Goal: Task Accomplishment & Management: Manage account settings

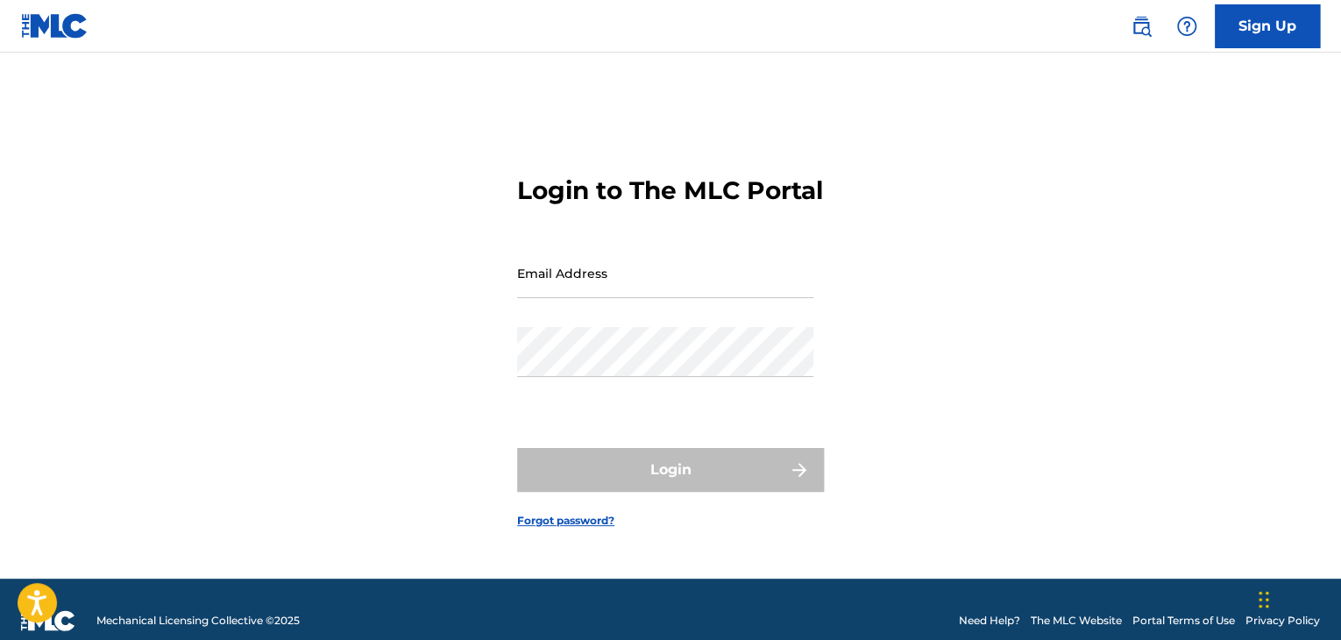
click at [706, 253] on form "Login to The MLC Portal Email Address Password Login Forgot password?" at bounding box center [670, 337] width 307 height 482
click at [684, 281] on input "Email Address" at bounding box center [665, 273] width 296 height 50
type input "[EMAIL_ADDRESS][DOMAIN_NAME]"
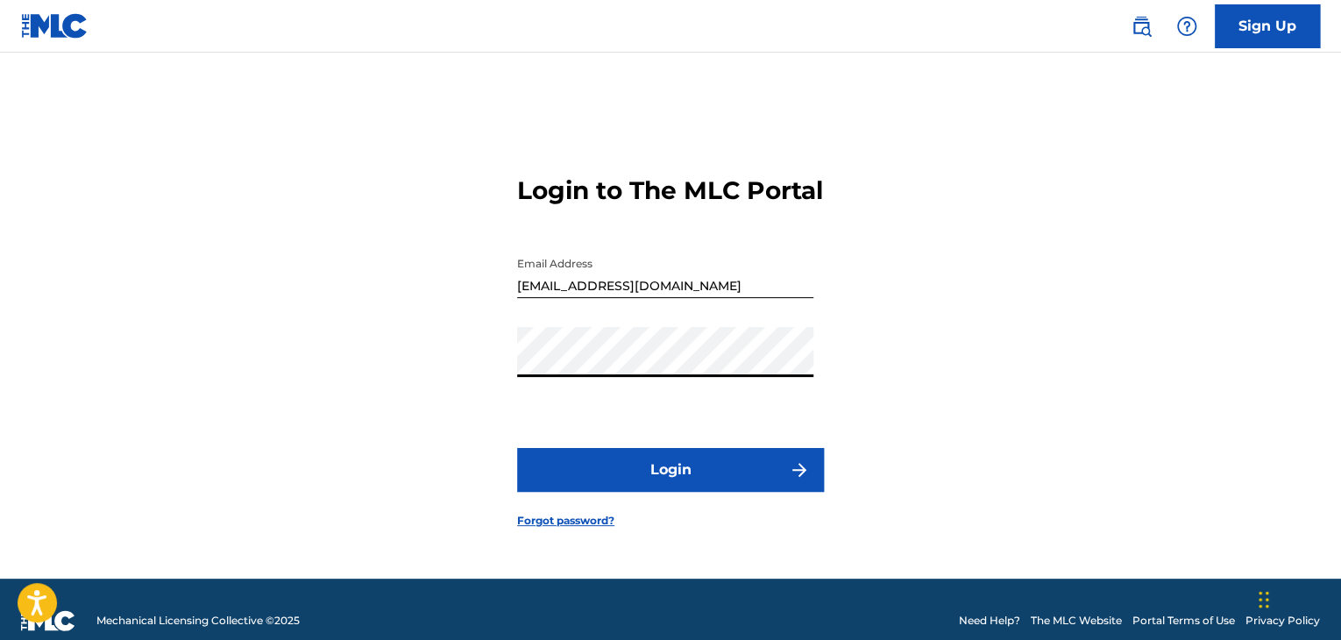
click at [740, 482] on button "Login" at bounding box center [670, 470] width 307 height 44
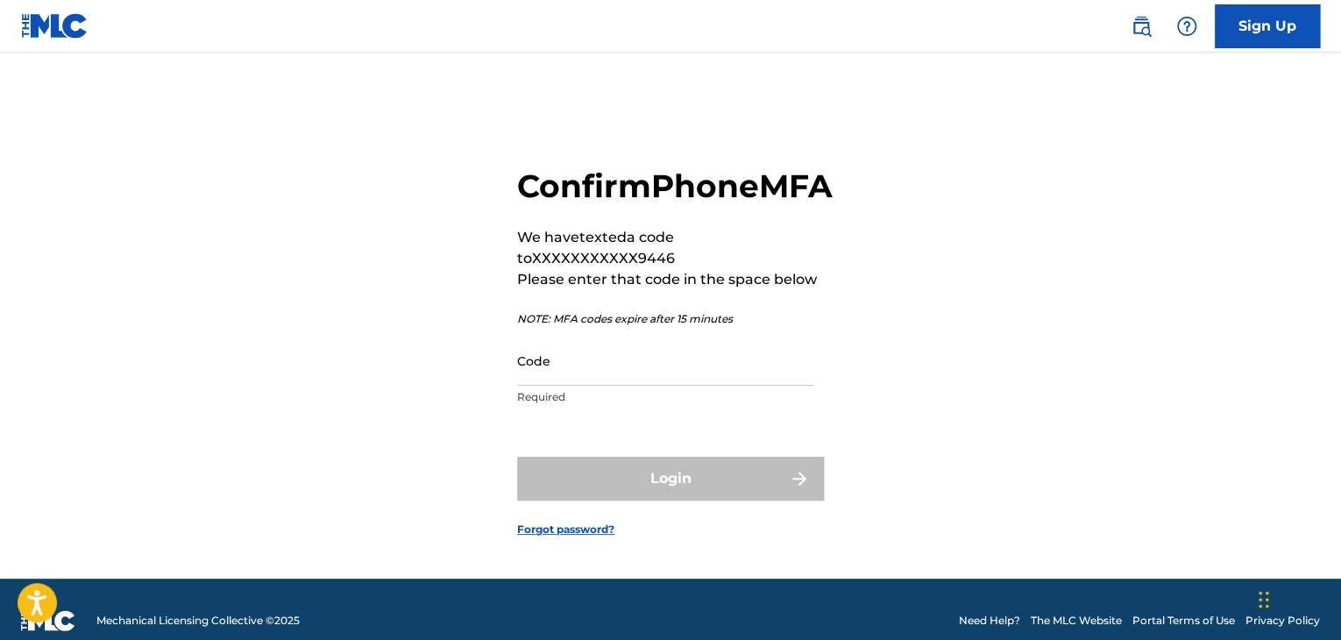
click at [733, 405] on p "Required" at bounding box center [665, 397] width 296 height 16
click at [708, 383] on input "Code" at bounding box center [665, 361] width 296 height 50
click at [684, 386] on input "Code" at bounding box center [665, 361] width 296 height 50
click at [777, 327] on p "NOTE: MFA codes expire after 15 minutes" at bounding box center [674, 319] width 315 height 16
click at [657, 385] on input "Code" at bounding box center [665, 361] width 296 height 50
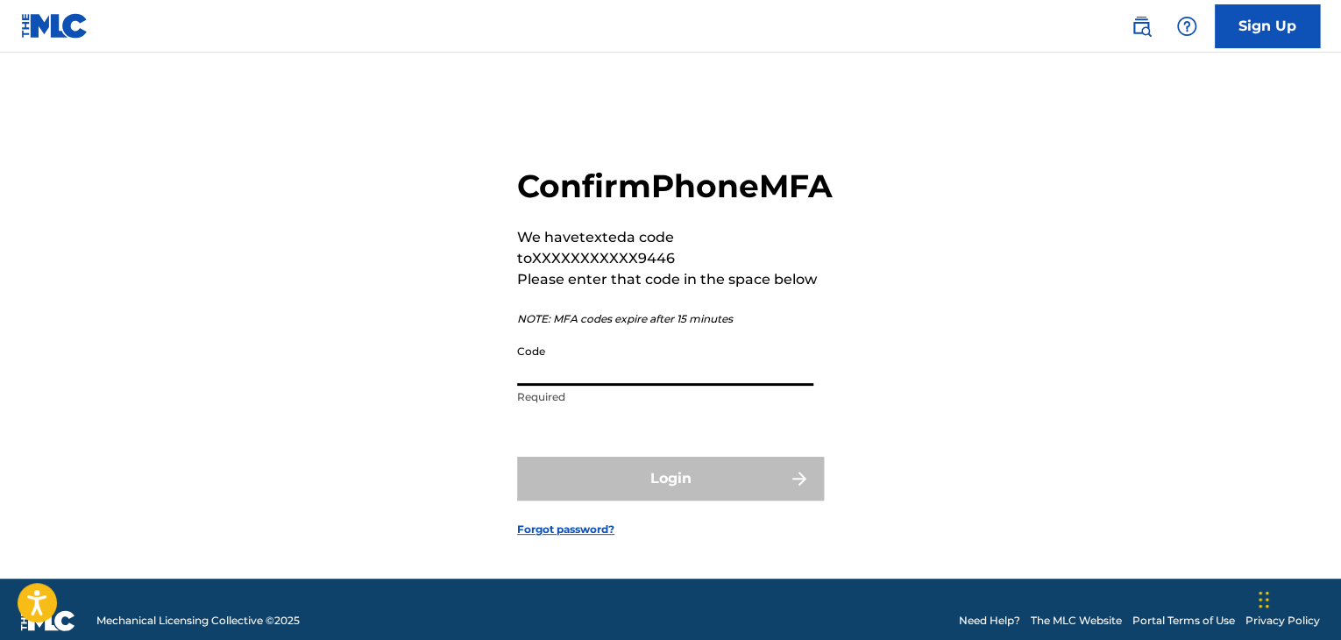
click at [950, 371] on div "Confirm Phone MFA We have texted a code to XXXXXXXXXXX9446 Please enter that co…" at bounding box center [670, 337] width 1227 height 482
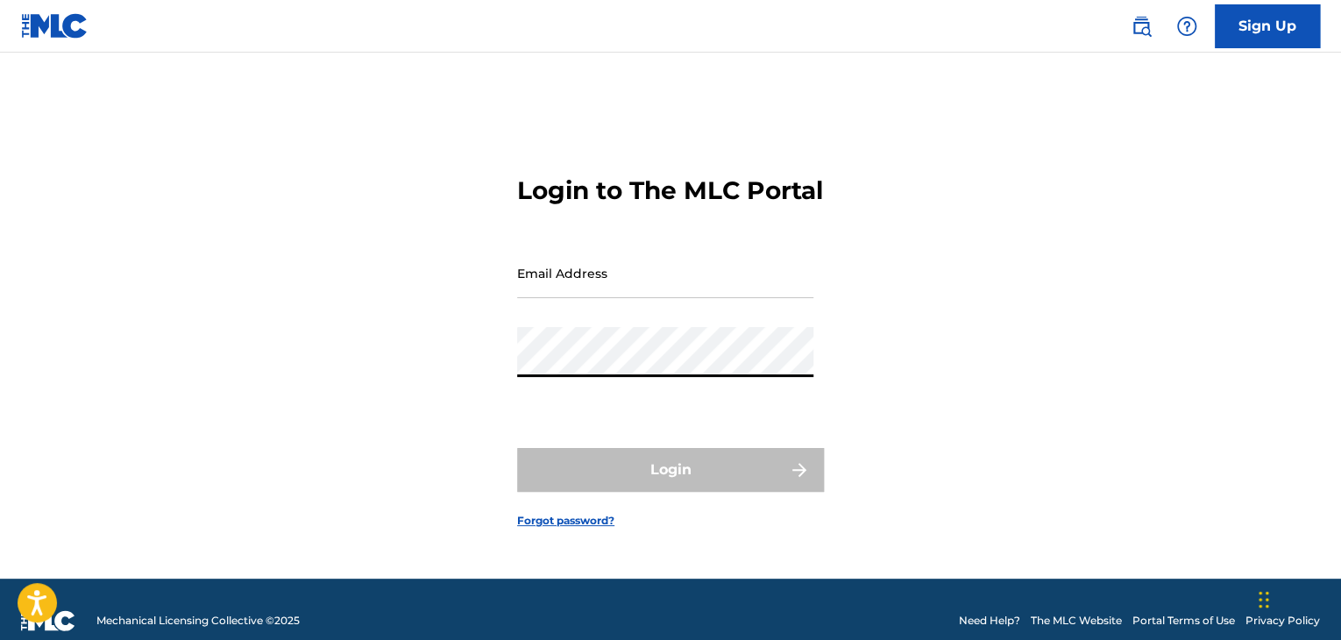
type input "[EMAIL_ADDRESS][DOMAIN_NAME]"
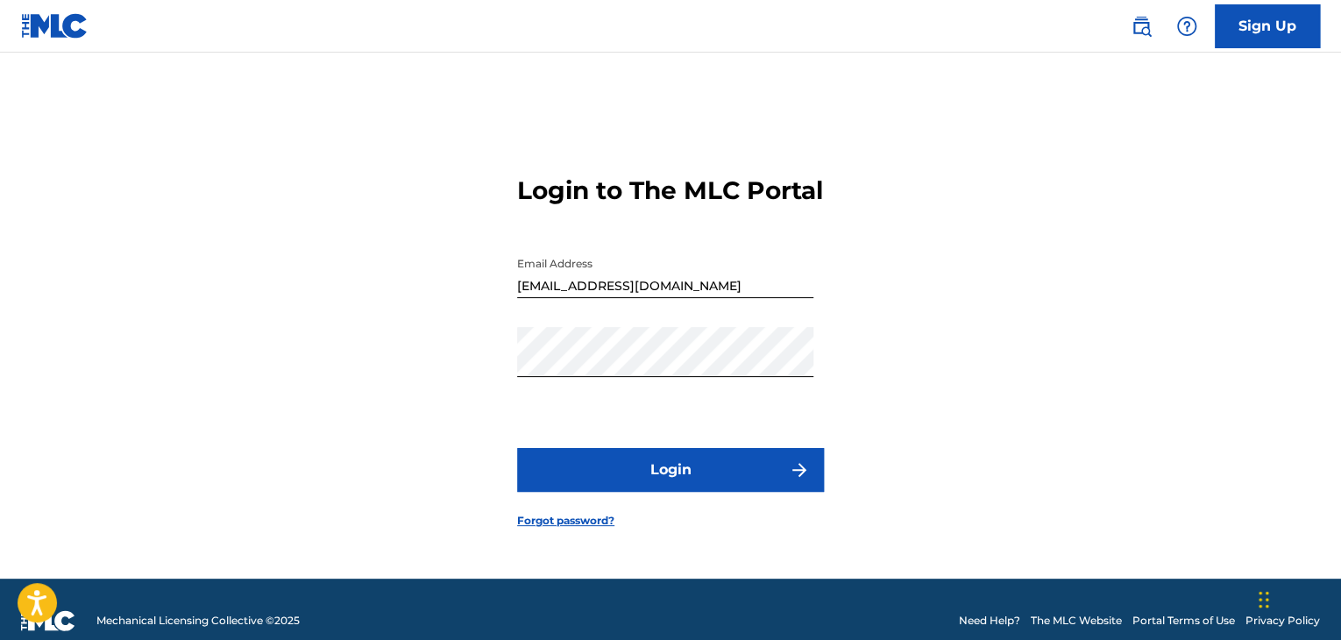
click at [692, 471] on button "Login" at bounding box center [670, 470] width 307 height 44
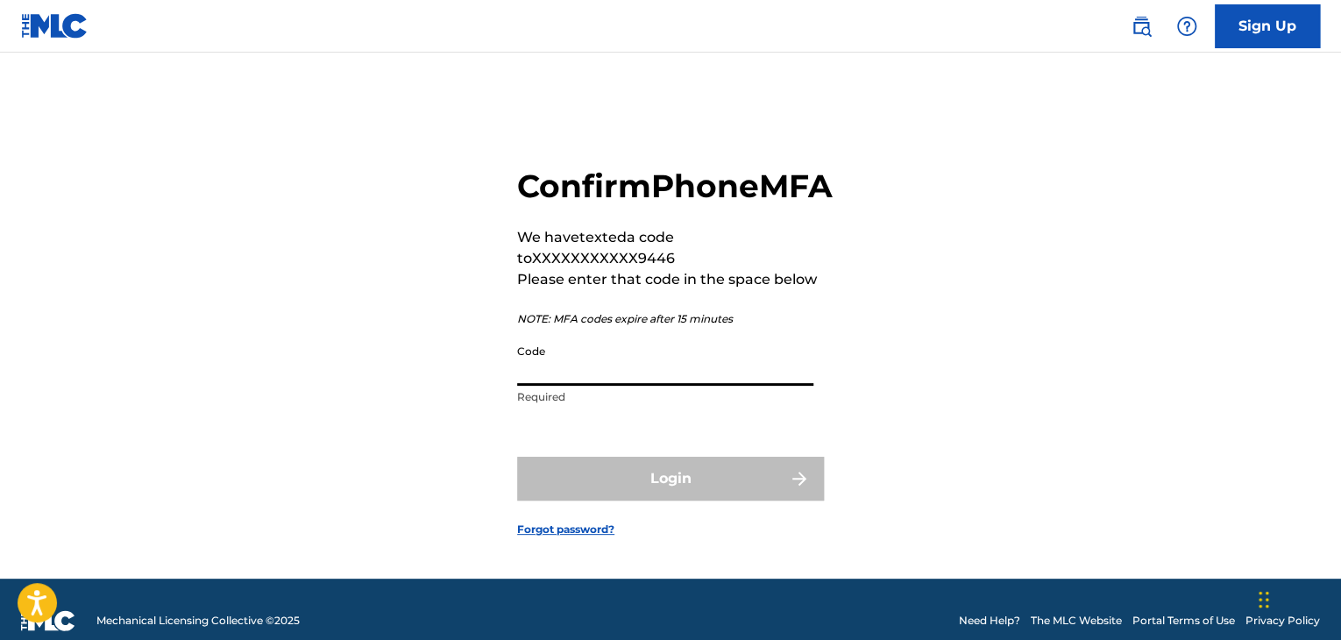
click at [628, 386] on input "Code" at bounding box center [665, 361] width 296 height 50
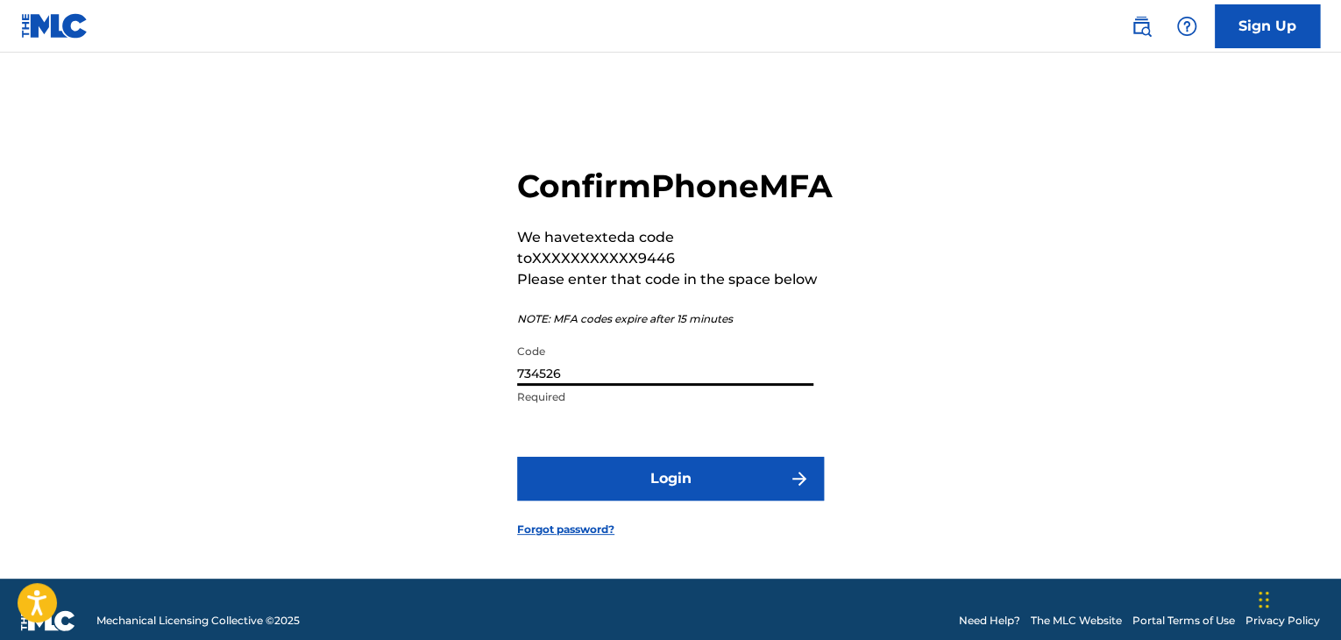
type input "734526"
click at [517, 457] on button "Login" at bounding box center [670, 479] width 307 height 44
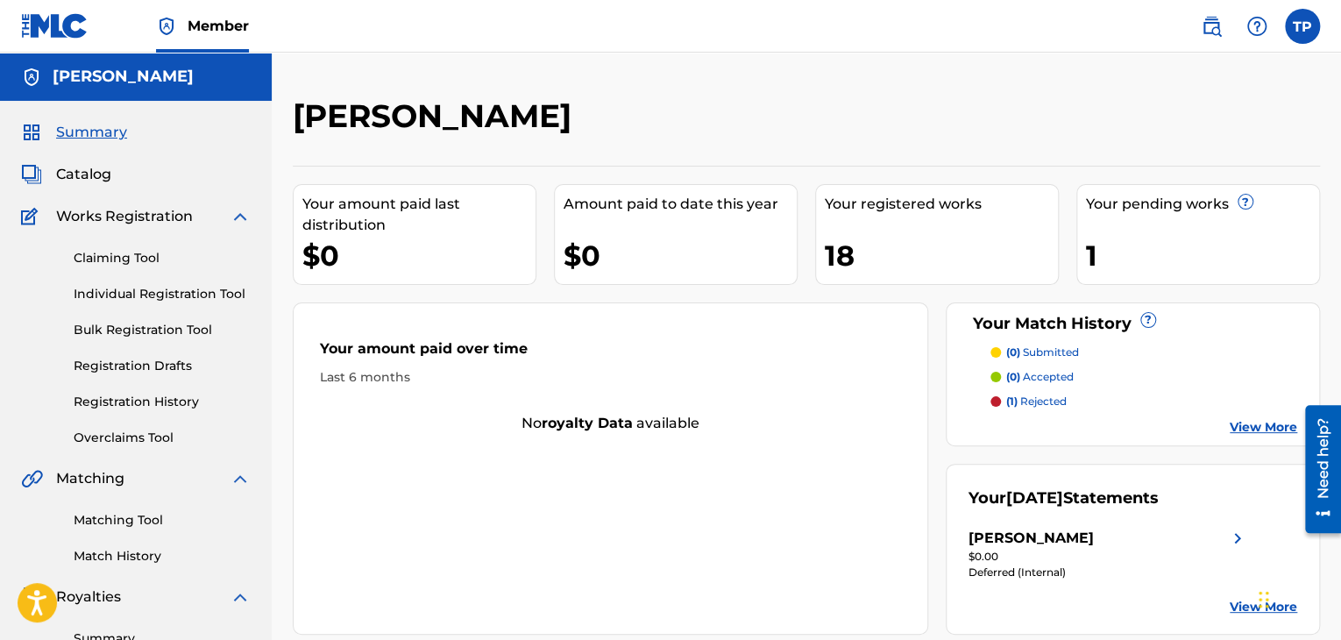
click at [150, 407] on link "Registration History" at bounding box center [162, 402] width 177 height 18
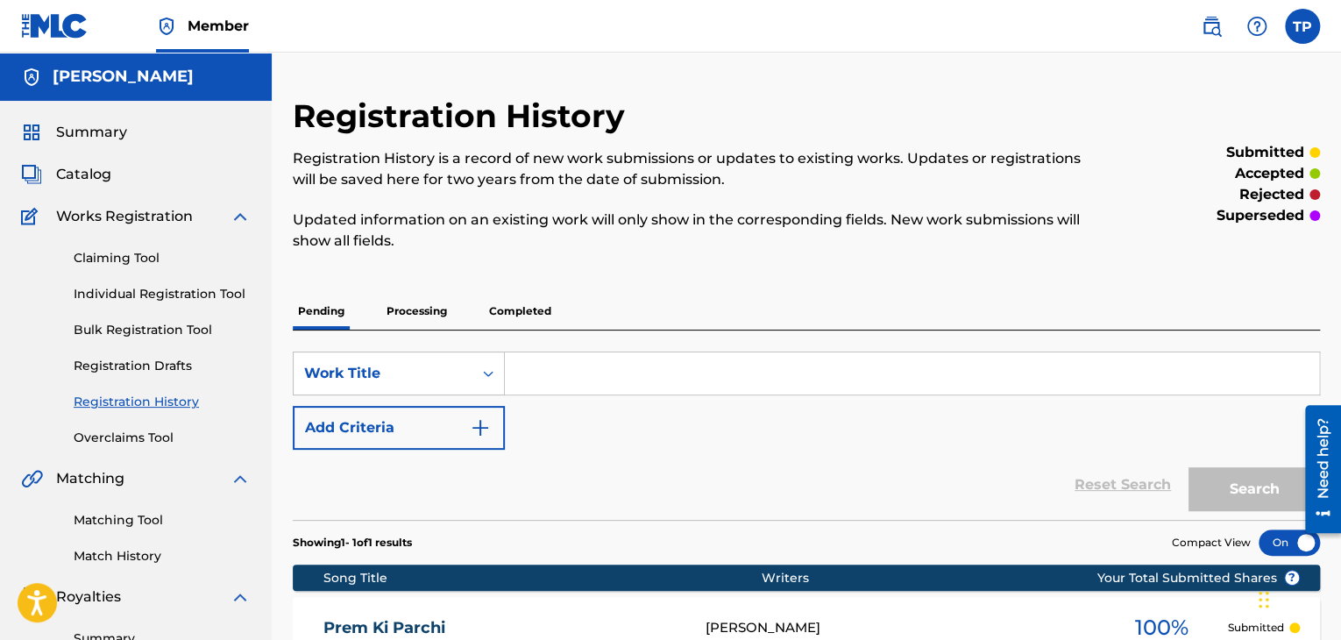
click at [413, 327] on p "Processing" at bounding box center [416, 311] width 71 height 37
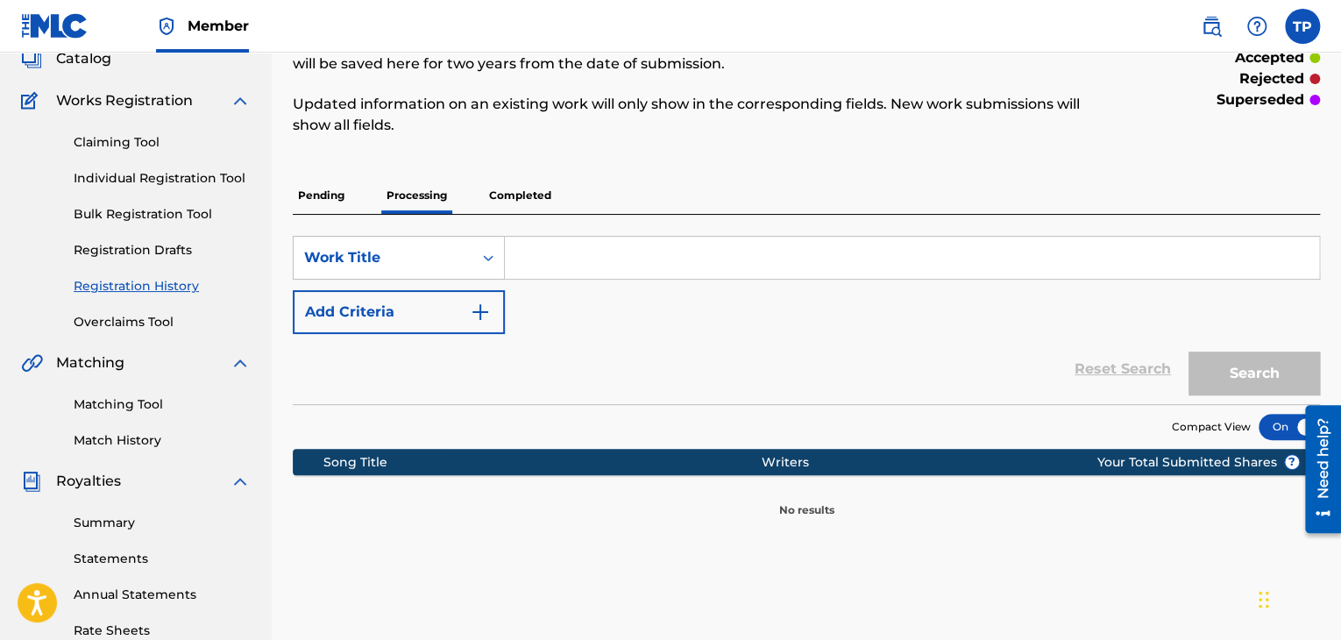
scroll to position [88, 0]
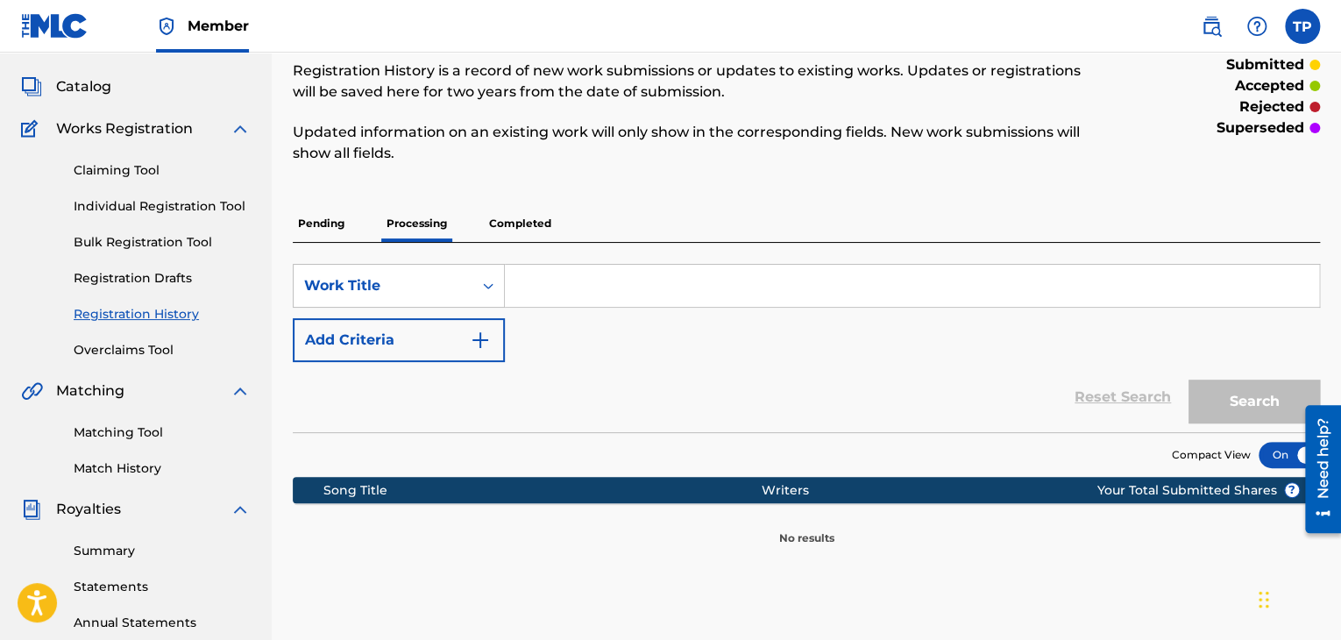
click at [505, 225] on p "Completed" at bounding box center [520, 223] width 73 height 37
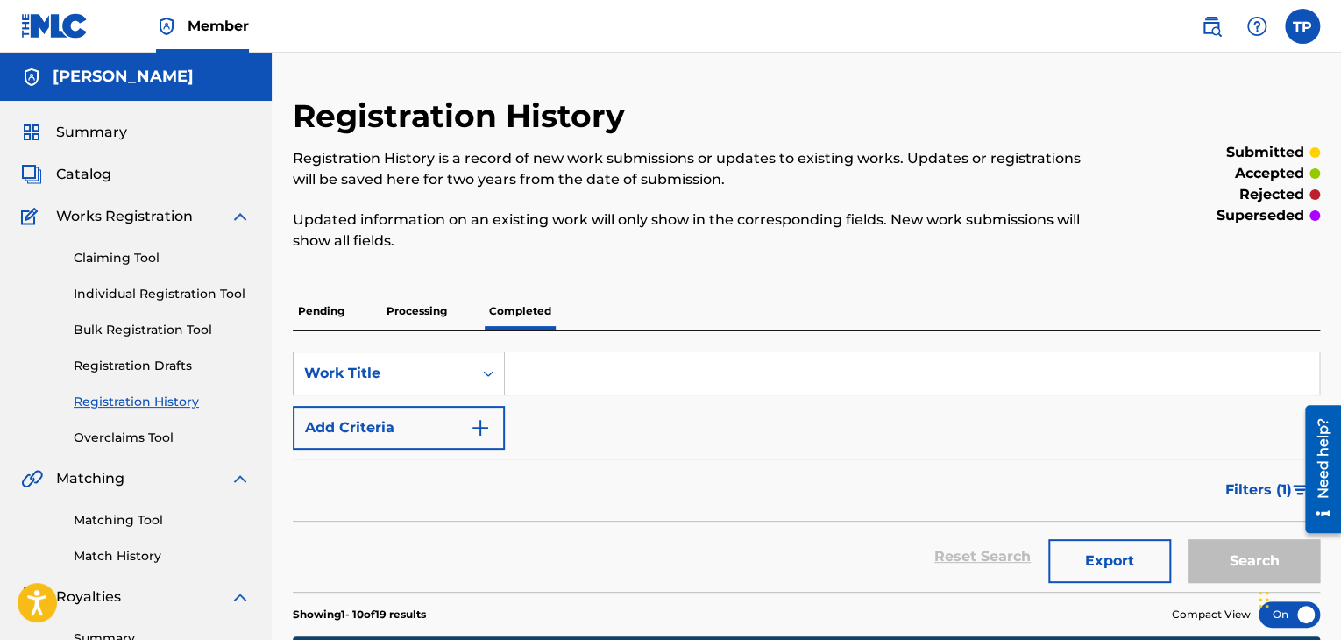
click at [1317, 32] on label at bounding box center [1302, 26] width 35 height 35
click at [1302, 26] on input "TP Tanishq Phalswal tusharhrfgs@gmail.com Notification Preferences Profile Log …" at bounding box center [1302, 26] width 0 height 0
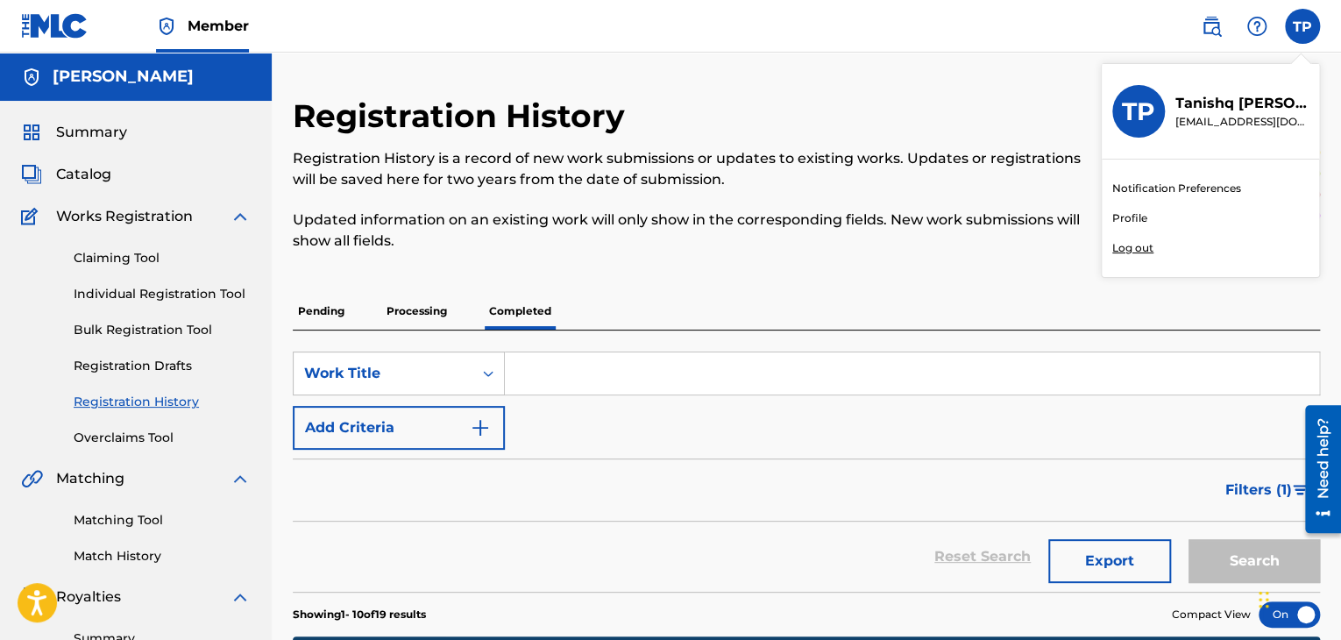
click at [1125, 221] on link "Profile" at bounding box center [1129, 218] width 35 height 16
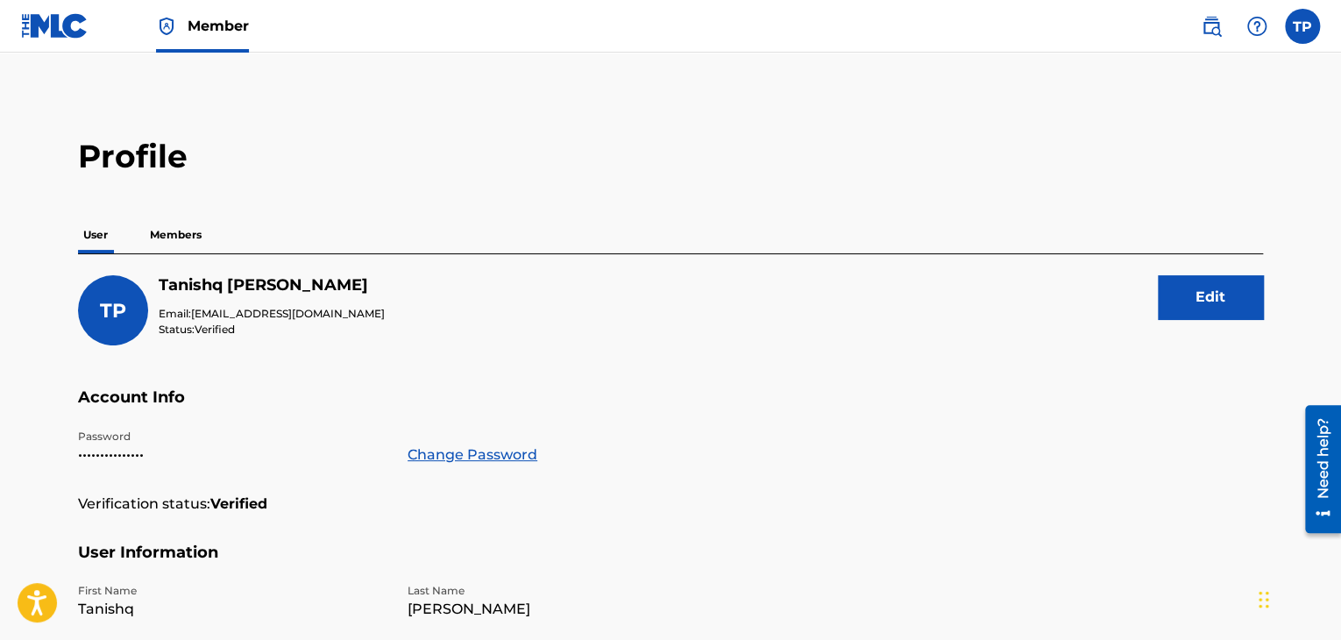
click at [186, 211] on div "Profile User Members TP Tanishq Phalswal Email: tusharhrfgs@gmail.com Status: V…" at bounding box center [670, 595] width 1227 height 917
click at [179, 239] on p "Members" at bounding box center [176, 234] width 62 height 37
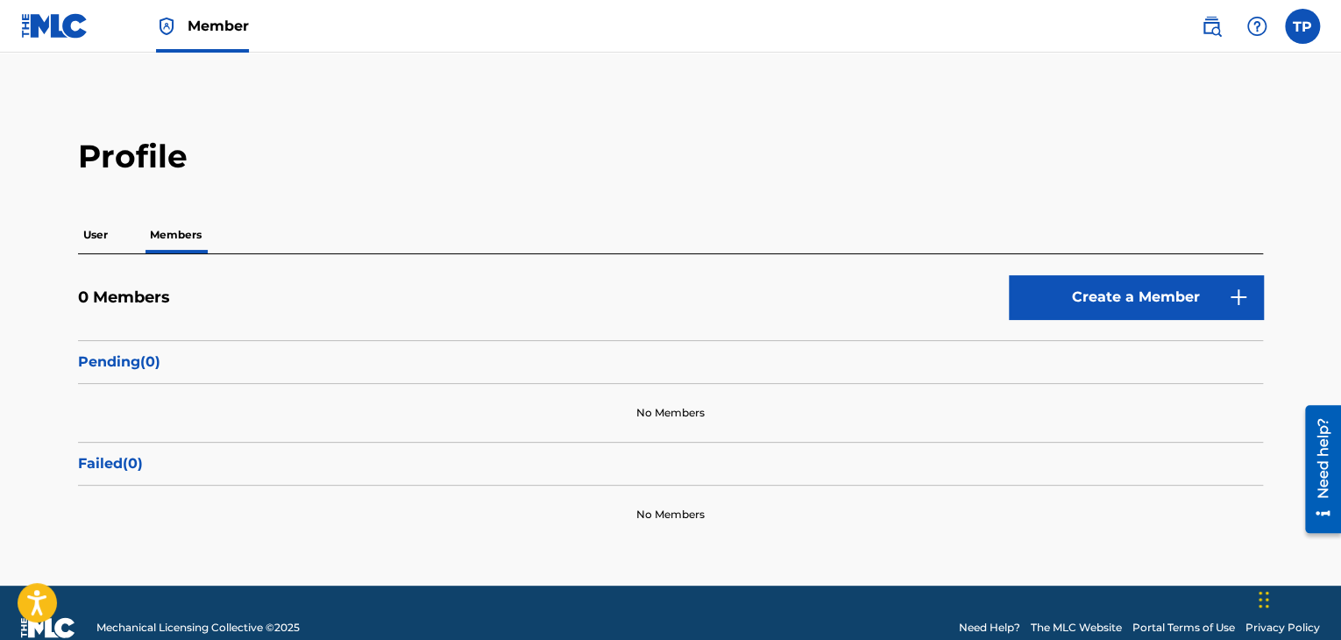
click at [1326, 42] on nav "Member TP TP Tanishq Phalswal tusharhrfgs@gmail.com Notification Preferences Pr…" at bounding box center [670, 26] width 1341 height 53
click at [1304, 39] on label at bounding box center [1302, 26] width 35 height 35
click at [1302, 26] on input "TP Tanishq Phalswal tusharhrfgs@gmail.com Notification Preferences Profile Log …" at bounding box center [1302, 26] width 0 height 0
click at [170, 31] on img at bounding box center [166, 26] width 21 height 21
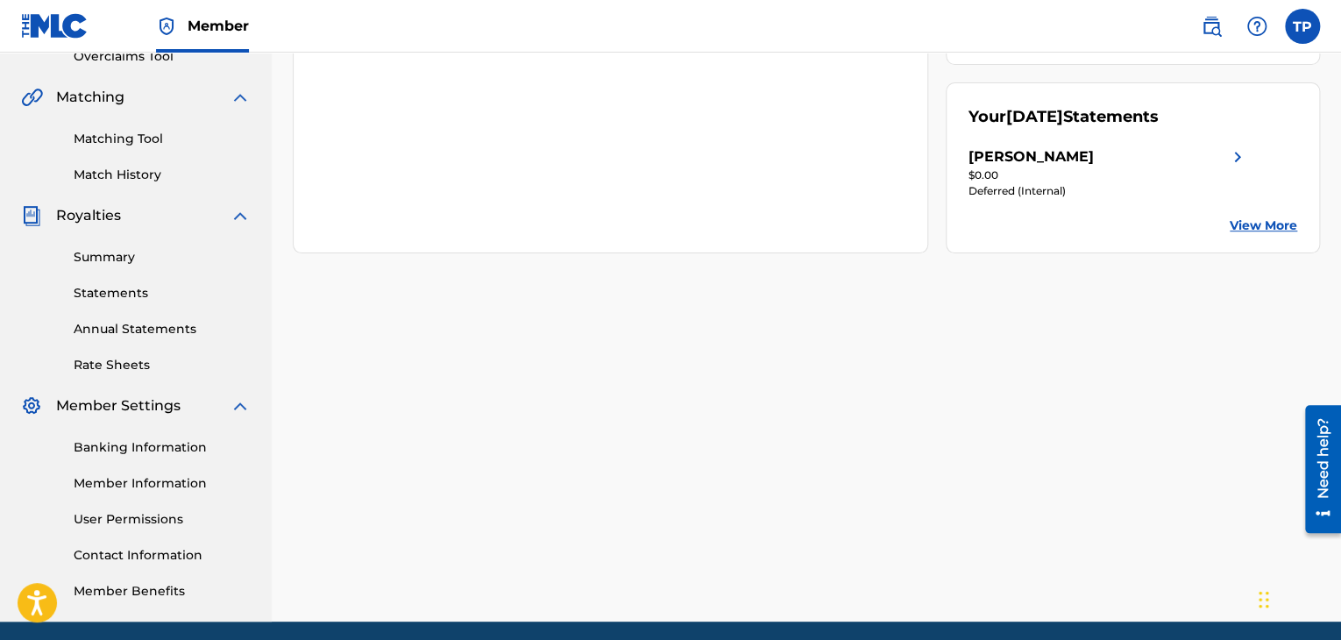
scroll to position [447, 0]
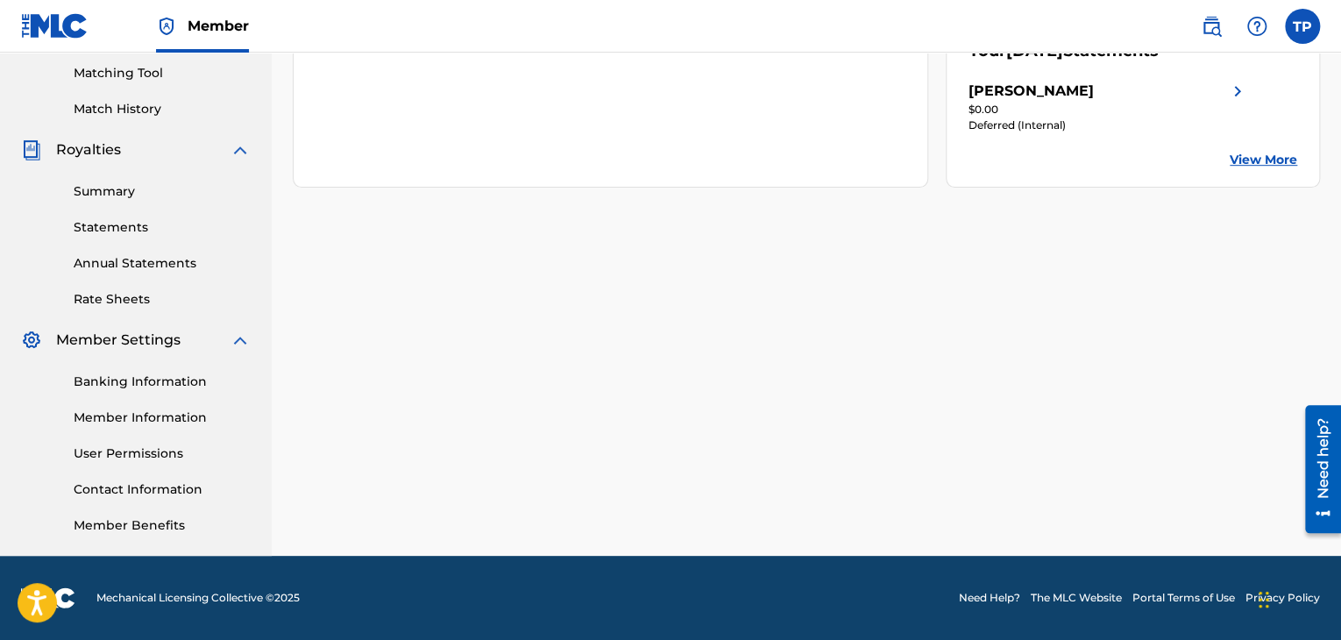
click at [1293, 18] on label at bounding box center [1302, 26] width 35 height 35
click at [1302, 26] on input "TP Tanishq Phalswal tusharhrfgs@gmail.com Notification Preferences Profile Log …" at bounding box center [1302, 26] width 0 height 0
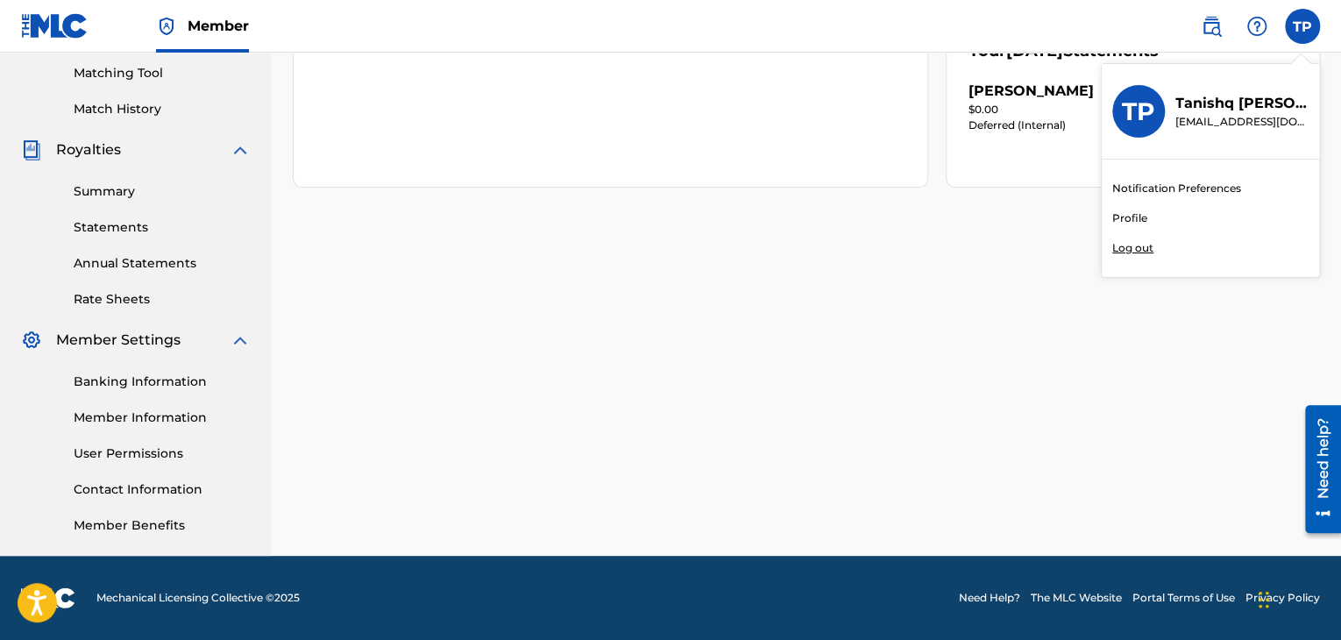
click at [1123, 215] on link "Profile" at bounding box center [1129, 218] width 35 height 16
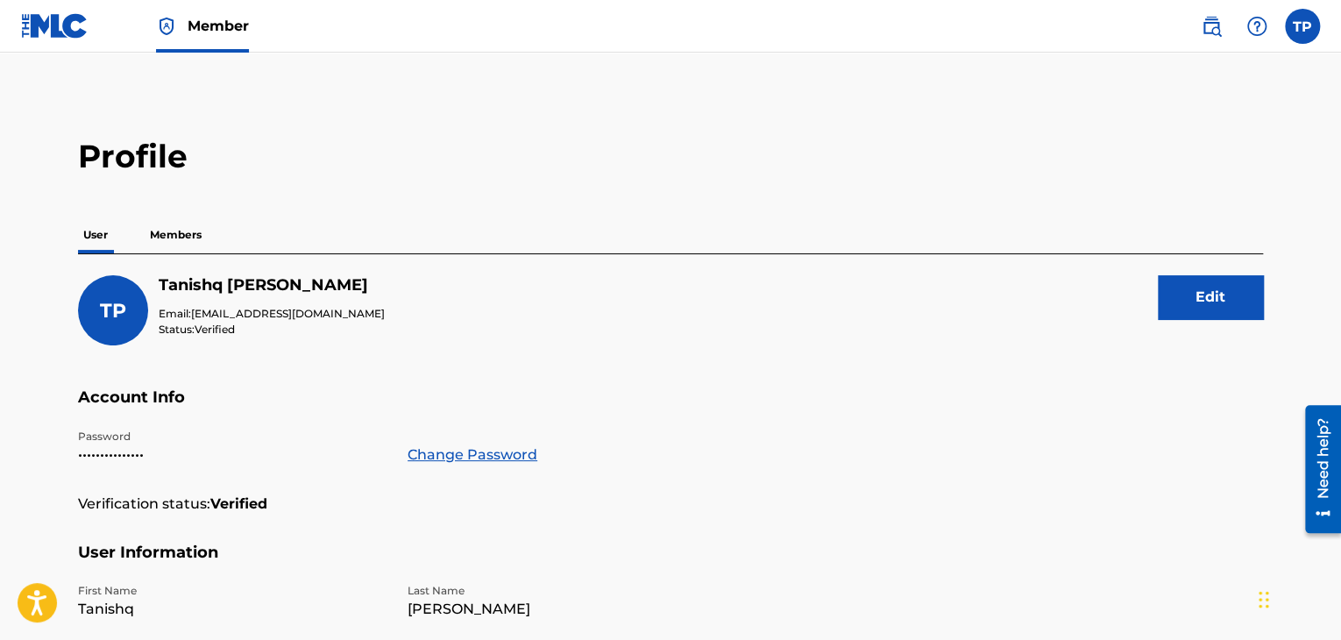
click at [1210, 297] on button "Edit" at bounding box center [1210, 297] width 105 height 44
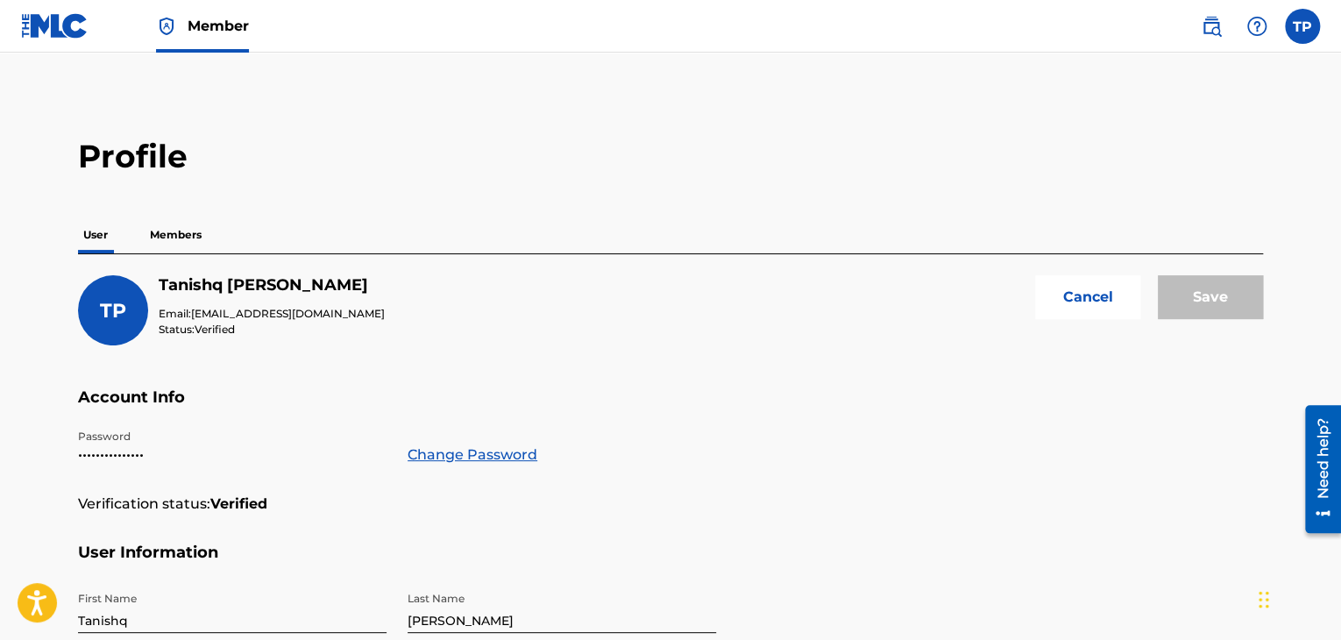
click at [1088, 292] on button "Cancel" at bounding box center [1087, 297] width 105 height 44
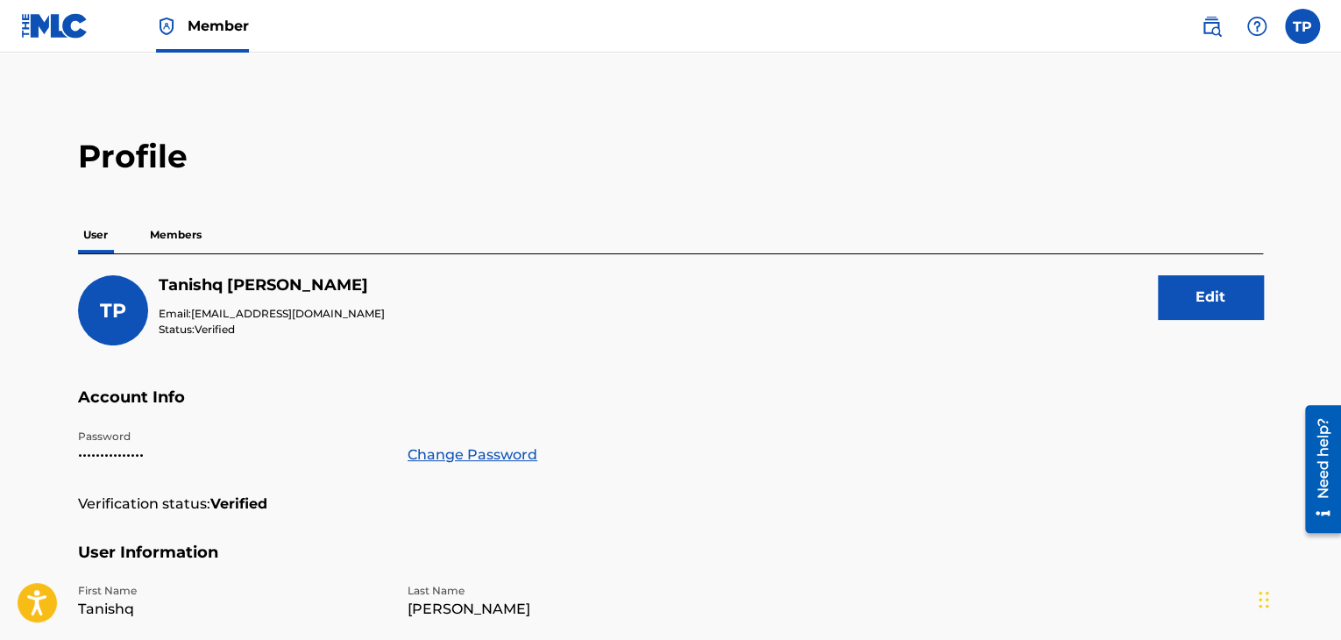
click at [175, 244] on p "Members" at bounding box center [176, 234] width 62 height 37
